Goal: Obtain resource: Download file/media

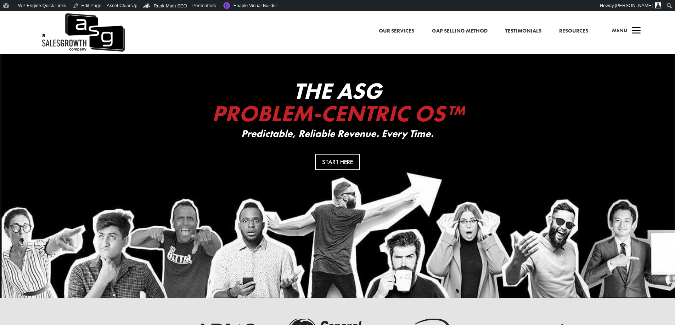
click at [640, 30] on span "a" at bounding box center [636, 31] width 14 height 14
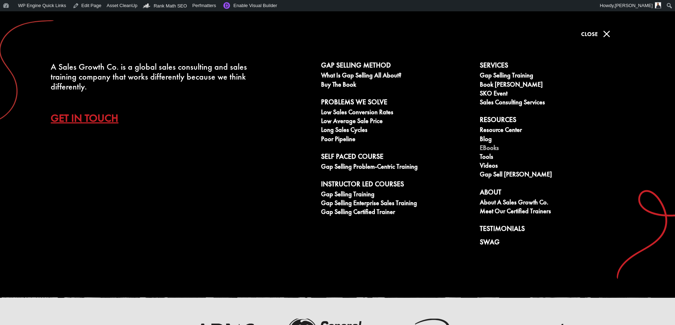
click at [489, 146] on link "eBooks" at bounding box center [554, 148] width 151 height 9
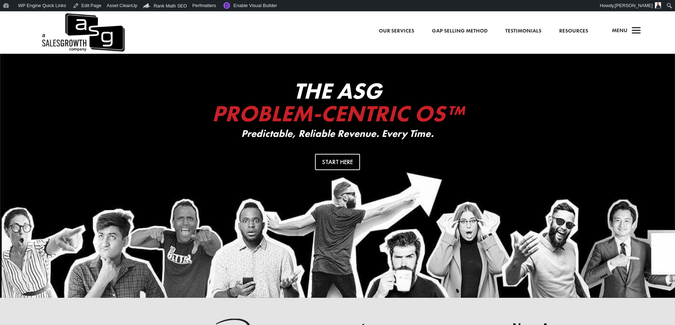
click at [621, 36] on h4 "Menu" at bounding box center [620, 32] width 16 height 17
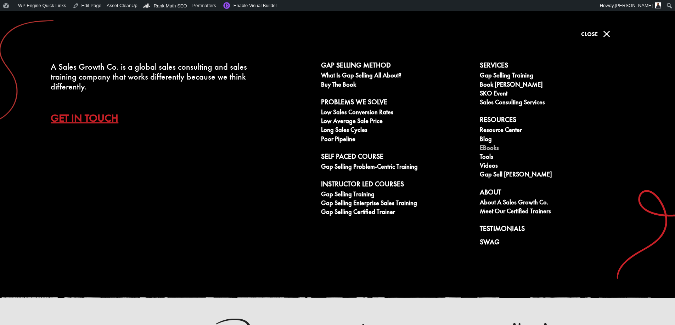
click at [488, 152] on link "eBooks" at bounding box center [554, 148] width 151 height 9
